Goal: Transaction & Acquisition: Purchase product/service

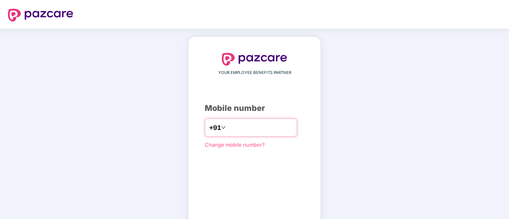
drag, startPoint x: 236, startPoint y: 135, endPoint x: 248, endPoint y: 127, distance: 15.0
click at [248, 127] on div "+91" at bounding box center [251, 128] width 92 height 18
click at [248, 127] on input "number" at bounding box center [259, 127] width 65 height 13
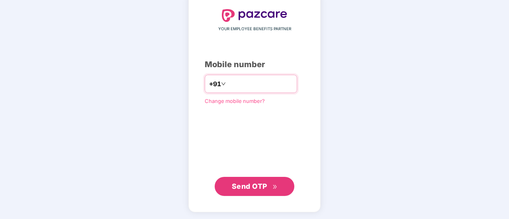
type input "**********"
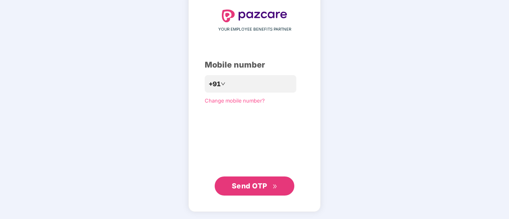
click at [255, 185] on span "Send OTP" at bounding box center [249, 186] width 35 height 8
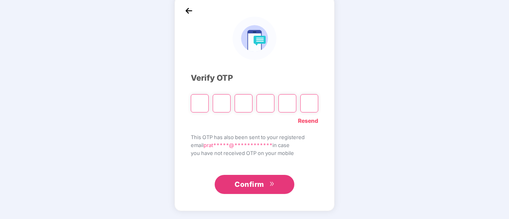
scroll to position [40, 0]
click at [203, 102] on input "Please enter verification code. Digit 1" at bounding box center [200, 104] width 18 height 18
type input "*"
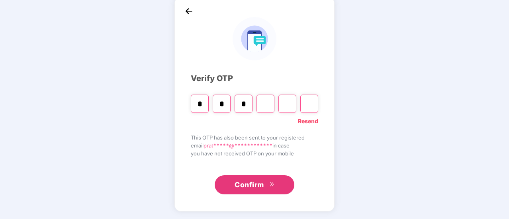
type input "*"
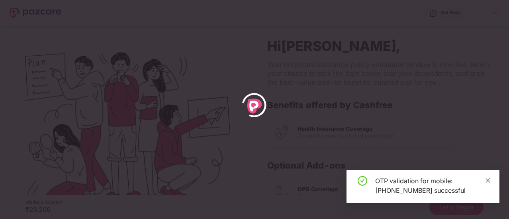
click at [490, 182] on icon "close" at bounding box center [488, 181] width 6 height 6
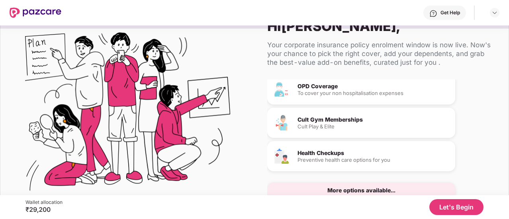
scroll to position [49, 0]
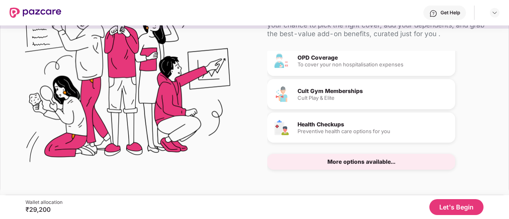
click at [383, 162] on div "More options available..." at bounding box center [361, 162] width 68 height 6
click at [447, 203] on button "Let's Begin" at bounding box center [456, 207] width 54 height 16
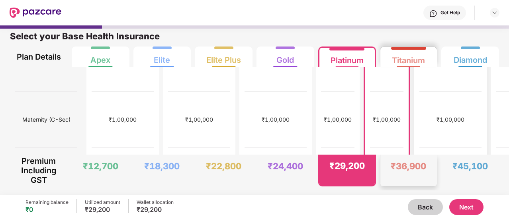
scroll to position [333, 0]
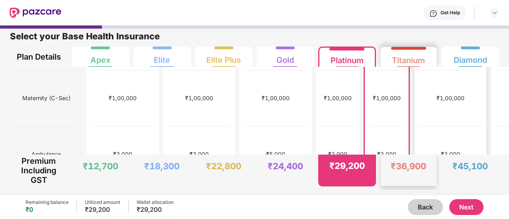
click at [414, 163] on div "₹36,900" at bounding box center [408, 166] width 35 height 11
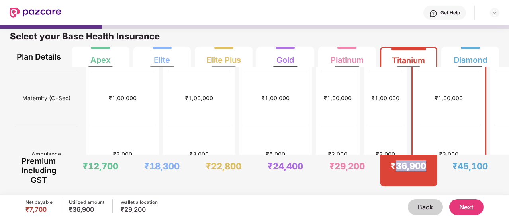
click at [414, 163] on div "₹36,900" at bounding box center [408, 165] width 35 height 11
click at [386, 35] on div "Select your Base Health Insurance" at bounding box center [254, 39] width 489 height 16
drag, startPoint x: 19, startPoint y: 211, endPoint x: 46, endPoint y: 213, distance: 27.5
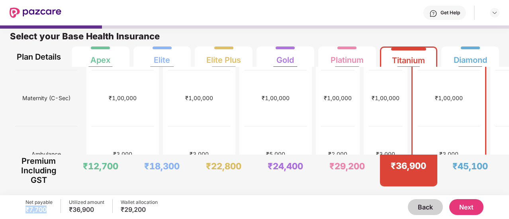
click at [46, 213] on div "Net payable ₹7,700 Utilized amount ₹36,900 Wallet allocation ₹29,200 Back Next" at bounding box center [254, 207] width 509 height 24
click at [46, 213] on div "₹7,700" at bounding box center [38, 210] width 27 height 8
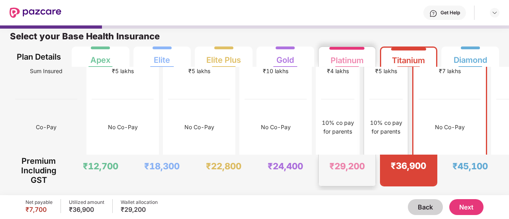
scroll to position [0, 0]
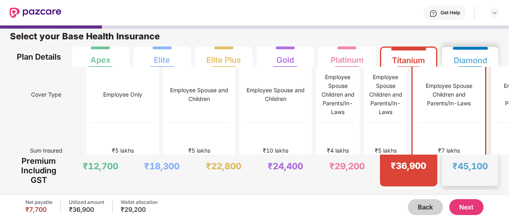
click at [466, 171] on div "₹45,100" at bounding box center [469, 166] width 35 height 11
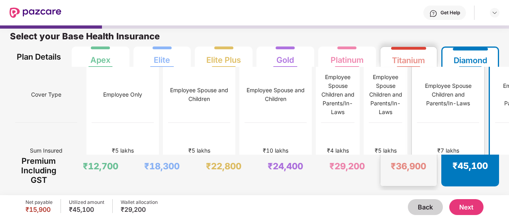
click at [409, 161] on div "₹36,900" at bounding box center [408, 166] width 35 height 11
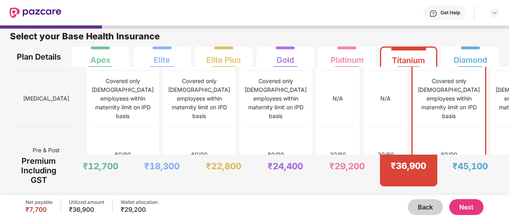
scroll to position [1093, 0]
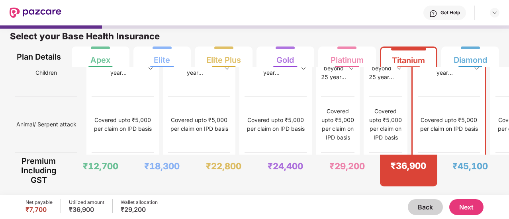
click at [461, 201] on button "Next" at bounding box center [466, 207] width 34 height 16
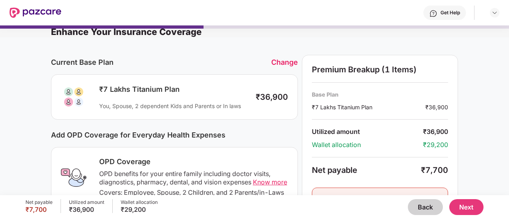
scroll to position [0, 0]
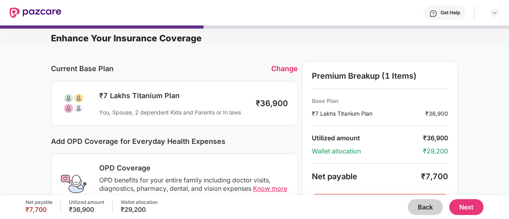
click at [216, 144] on div "Add OPD Coverage for Everyday Health Expenses" at bounding box center [174, 141] width 247 height 8
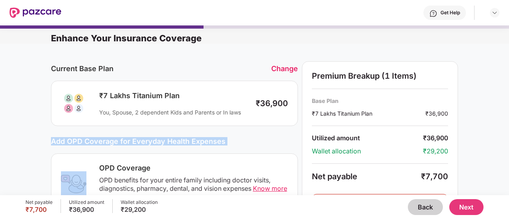
click at [216, 144] on div "Add OPD Coverage for Everyday Health Expenses" at bounding box center [174, 141] width 247 height 8
click at [250, 141] on div "Add OPD Coverage for Everyday Health Expenses" at bounding box center [174, 141] width 247 height 8
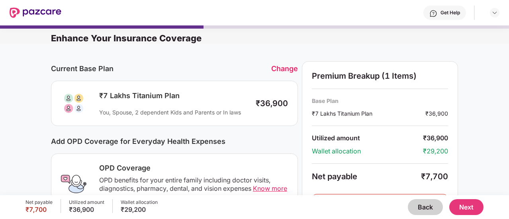
scroll to position [302, 0]
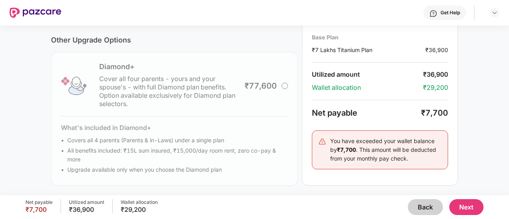
click at [471, 210] on button "Next" at bounding box center [466, 207] width 34 height 16
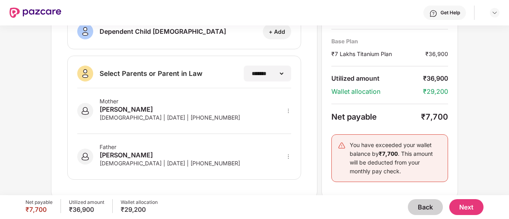
scroll to position [202, 0]
click at [262, 72] on select "**********" at bounding box center [267, 73] width 35 height 6
select select "*******"
click at [250, 70] on select "**********" at bounding box center [267, 73] width 35 height 6
click at [325, 184] on div "Premium Breakup (1 Items) Base Plan ₹7 Lakhs Titanium Plan ₹36,900 Utilized amo…" at bounding box center [389, 99] width 137 height 197
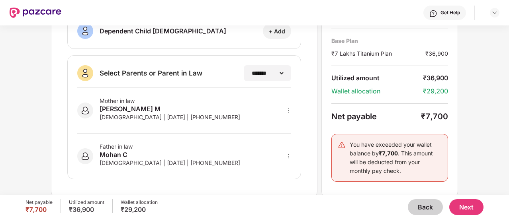
click at [459, 210] on button "Next" at bounding box center [466, 207] width 34 height 16
select select "*******"
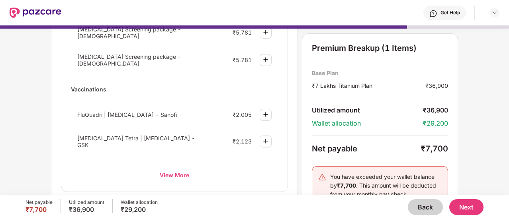
scroll to position [132, 0]
click at [168, 168] on div "View More" at bounding box center [174, 175] width 207 height 14
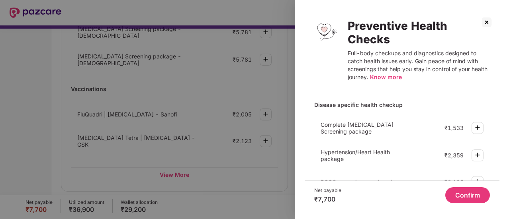
scroll to position [0, 0]
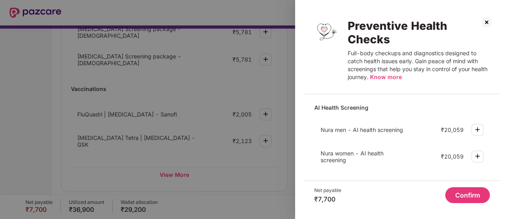
click at [490, 25] on img at bounding box center [486, 22] width 13 height 13
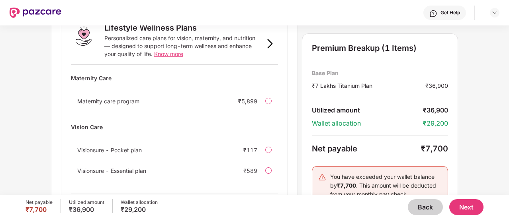
scroll to position [578, 0]
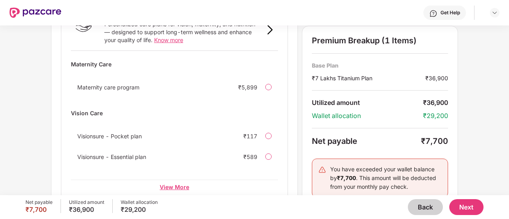
click at [169, 180] on div "View More" at bounding box center [174, 187] width 207 height 14
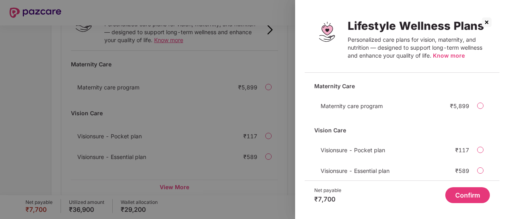
scroll to position [37, 0]
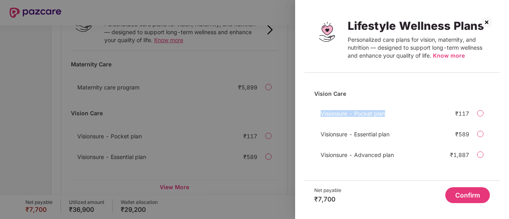
drag, startPoint x: 305, startPoint y: 114, endPoint x: 386, endPoint y: 113, distance: 81.2
click at [386, 113] on div "Maternity Care Maternity care program ₹5,899 Vision Care Visionsure - Pocket pl…" at bounding box center [402, 130] width 195 height 102
click at [486, 20] on img at bounding box center [486, 22] width 13 height 13
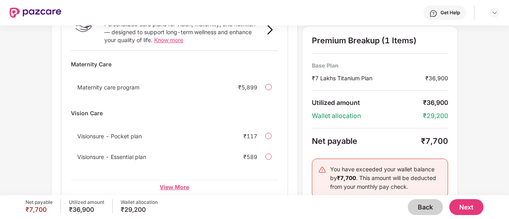
click at [170, 180] on div "View More" at bounding box center [174, 187] width 207 height 14
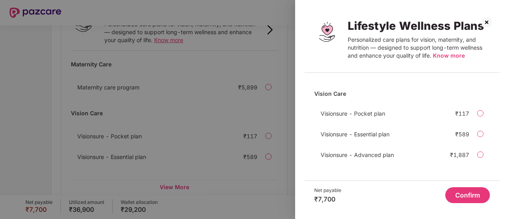
click at [486, 20] on img at bounding box center [486, 22] width 13 height 13
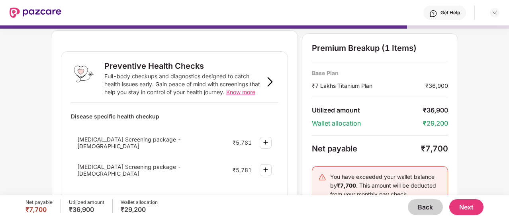
scroll to position [0, 0]
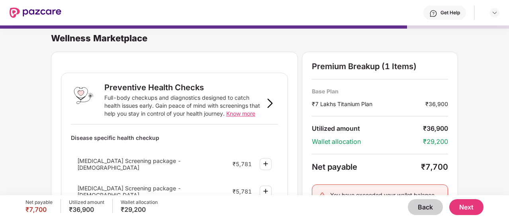
click at [462, 204] on button "Next" at bounding box center [466, 207] width 34 height 16
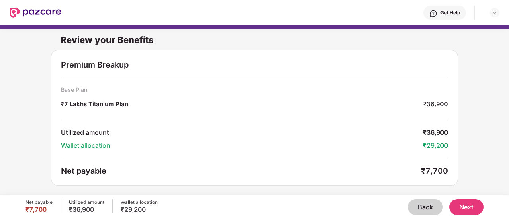
scroll to position [25, 0]
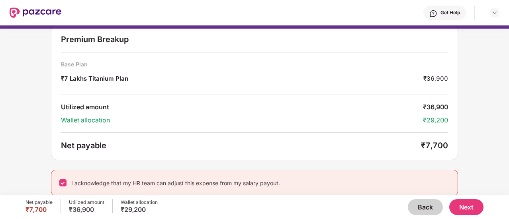
click at [463, 205] on button "Next" at bounding box center [466, 207] width 34 height 16
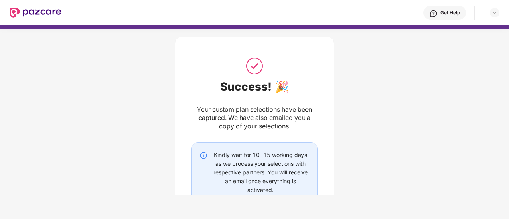
scroll to position [67, 0]
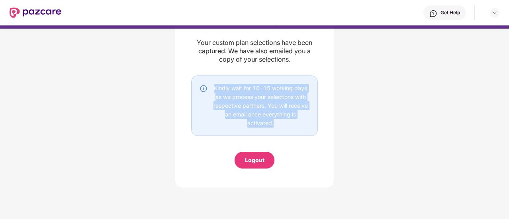
drag, startPoint x: 213, startPoint y: 88, endPoint x: 276, endPoint y: 121, distance: 70.9
click at [276, 121] on div "Kindly wait for 10-15 working days as we process your selections with respectiv…" at bounding box center [260, 106] width 98 height 44
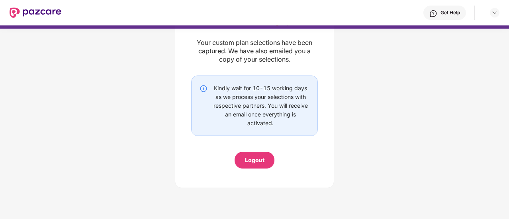
click at [258, 162] on div "Logout" at bounding box center [255, 160] width 20 height 9
